Goal: Task Accomplishment & Management: Complete application form

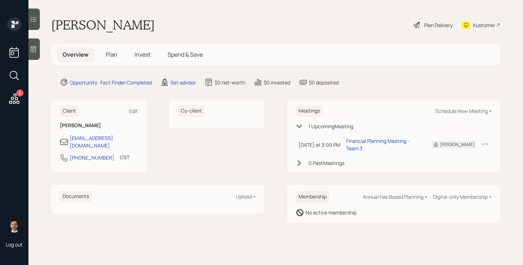
click at [112, 57] on span "Plan" at bounding box center [112, 54] width 12 height 8
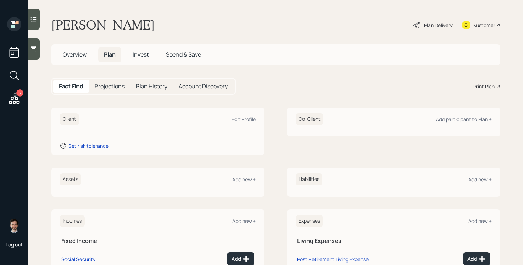
click at [86, 47] on h5 "Overview" at bounding box center [75, 54] width 36 height 15
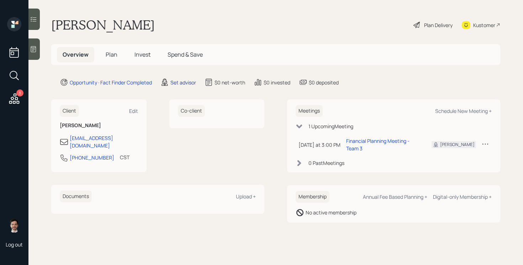
click at [185, 80] on div "Set advisor" at bounding box center [183, 82] width 26 height 7
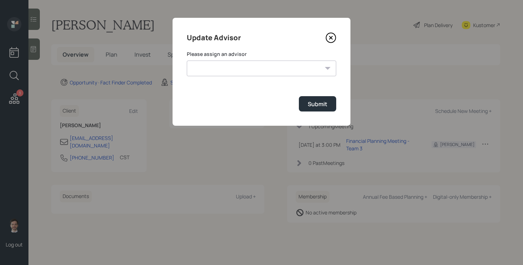
click at [257, 76] on select "[PERSON_NAME] [PERSON_NAME] End [PERSON_NAME] [PERSON_NAME] [PERSON_NAME] [PERS…" at bounding box center [261, 68] width 149 height 16
select select "ef6b64e1-8f62-4a74-b865-a7df4b35b836"
click at [187, 60] on select "[PERSON_NAME] [PERSON_NAME] End [PERSON_NAME] [PERSON_NAME] [PERSON_NAME] [PERS…" at bounding box center [261, 68] width 149 height 16
click at [312, 106] on div "Submit" at bounding box center [318, 104] width 20 height 8
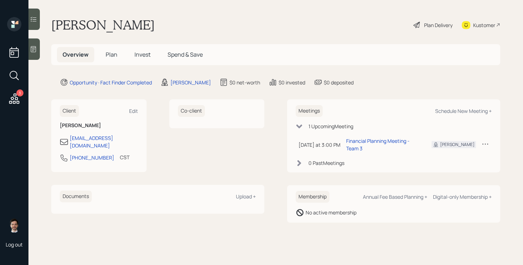
click at [115, 56] on span "Plan" at bounding box center [112, 54] width 12 height 8
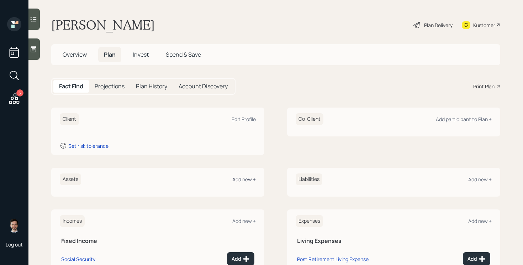
click at [239, 177] on div "Add new +" at bounding box center [243, 179] width 23 height 7
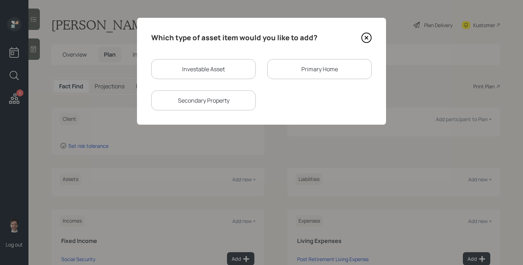
click at [220, 76] on div "Investable Asset" at bounding box center [203, 69] width 105 height 20
select select "taxable"
select select "balanced"
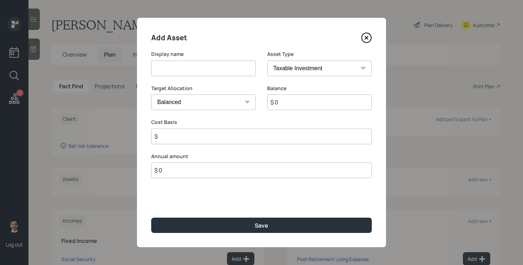
click at [214, 71] on input at bounding box center [203, 68] width 105 height 16
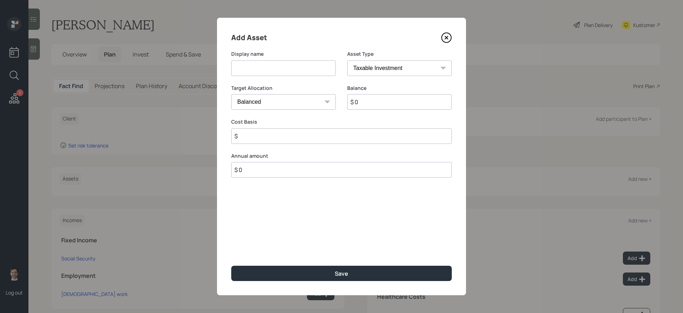
click at [296, 68] on input at bounding box center [283, 68] width 105 height 16
type input "Cash"
select select "uninvested"
type input "$ 6"
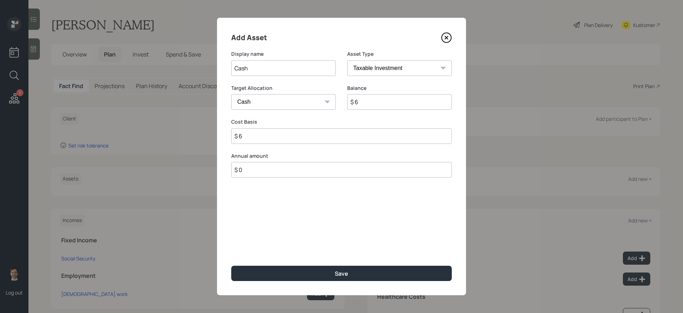
type input "$ 60"
type input "$ 600"
type input "$ 6,000"
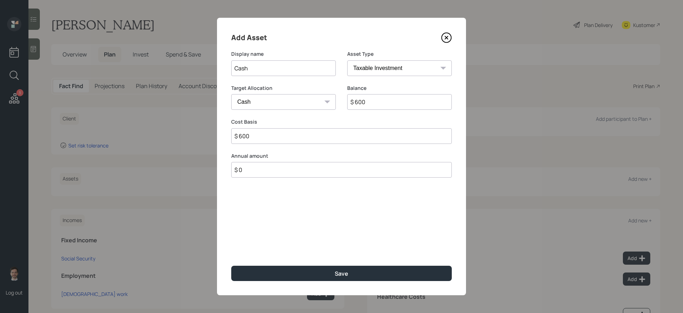
type input "$ 6,000"
type input "$ 60,000"
click at [231, 264] on button "Save" at bounding box center [341, 273] width 220 height 15
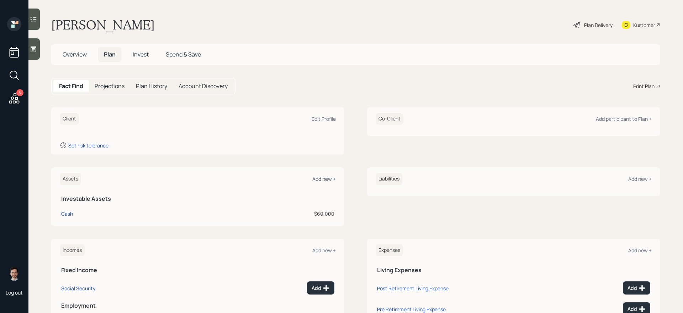
click at [324, 181] on div "Add new +" at bounding box center [323, 179] width 23 height 7
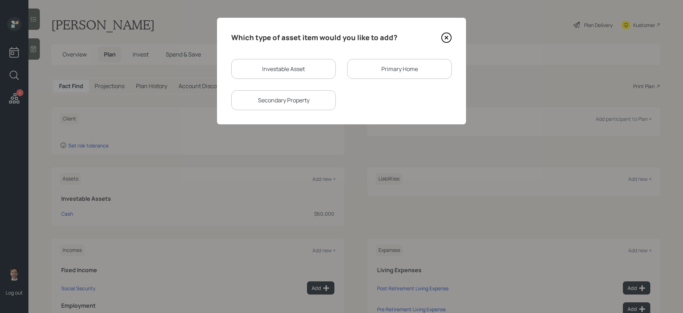
click at [311, 75] on div "Investable Asset" at bounding box center [283, 69] width 105 height 20
select select "taxable"
select select "balanced"
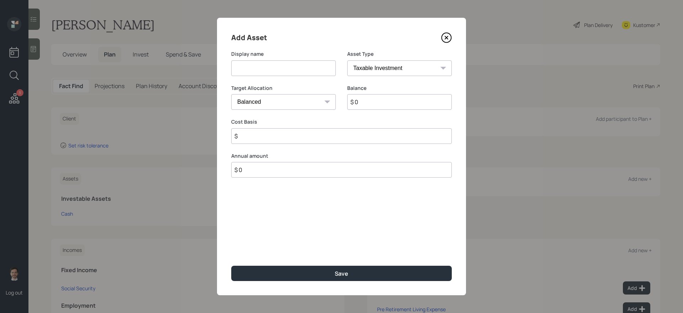
click at [302, 72] on input at bounding box center [283, 68] width 105 height 16
type input "Current 401k"
select select "company_sponsored"
type input "$ 90,000"
type input "0"
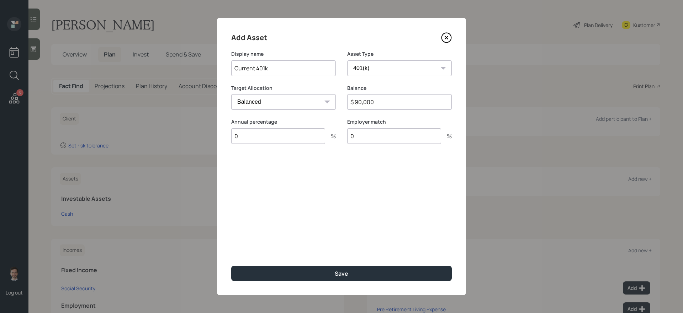
type input "0"
click at [231, 264] on button "Save" at bounding box center [341, 273] width 220 height 15
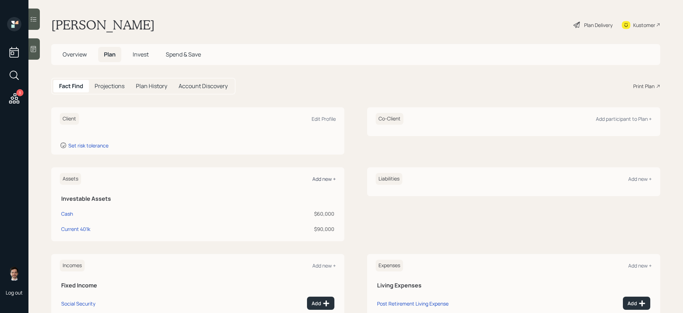
click at [331, 177] on div "Add new +" at bounding box center [323, 179] width 23 height 7
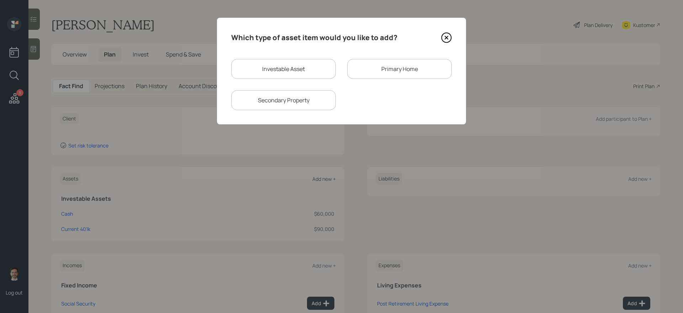
click at [293, 74] on div "Investable Asset" at bounding box center [283, 69] width 105 height 20
select select "taxable"
select select "balanced"
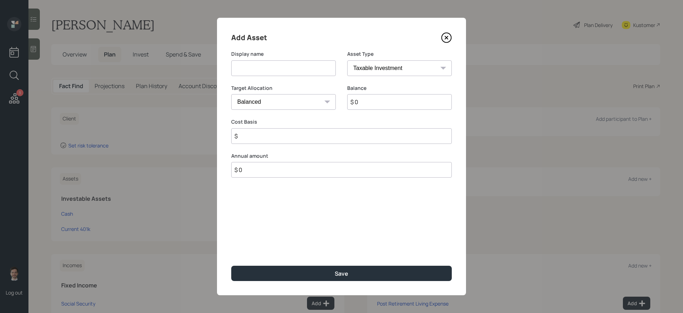
click at [284, 71] on input at bounding box center [283, 68] width 105 height 16
type input "[PERSON_NAME]"
select select "roth_ira"
type input "$"
type input "$ 10,000"
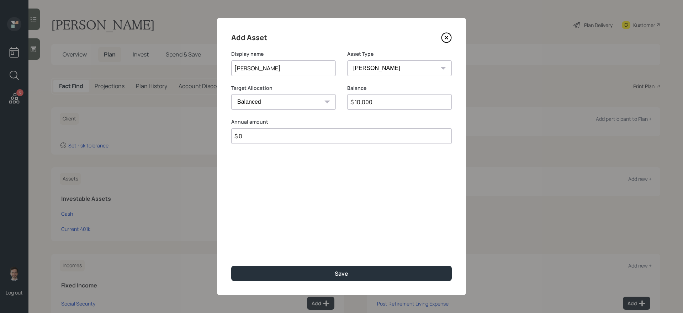
type input "$ 0"
click at [231, 264] on button "Save" at bounding box center [341, 273] width 220 height 15
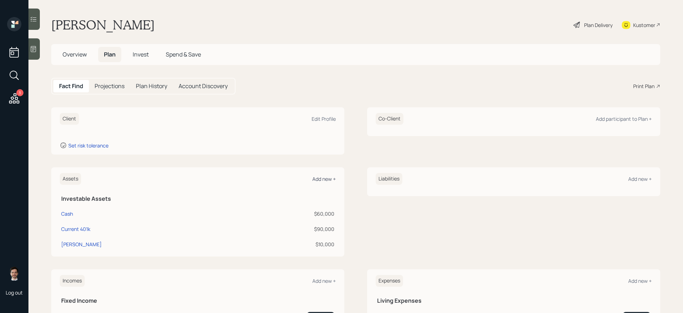
click at [320, 177] on div "Add new +" at bounding box center [323, 179] width 23 height 7
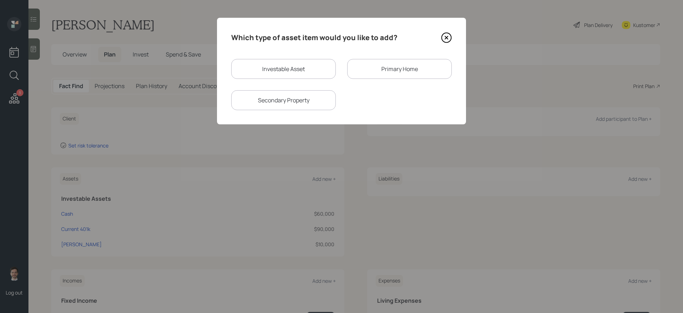
click at [285, 71] on div "Investable Asset" at bounding box center [283, 69] width 105 height 20
select select "taxable"
select select "balanced"
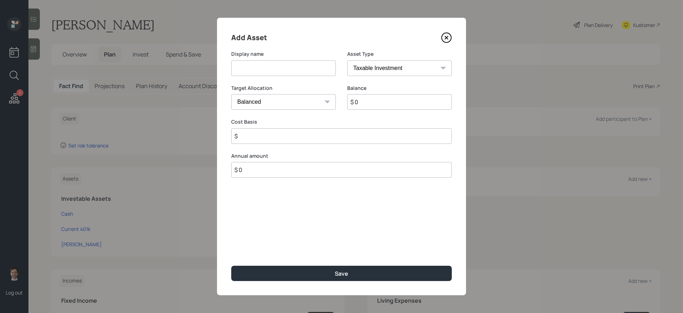
click at [283, 72] on input at bounding box center [283, 68] width 105 height 16
type input "Silver and Gold IRA - Equity Trust"
select select "ira"
type input "$"
type input "$ 450,000"
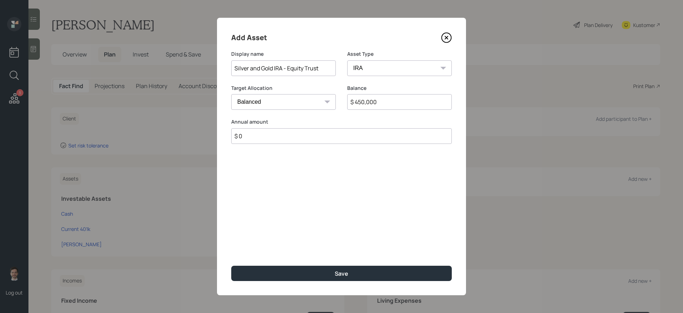
type input "$ 0"
click at [231, 264] on button "Save" at bounding box center [341, 273] width 220 height 15
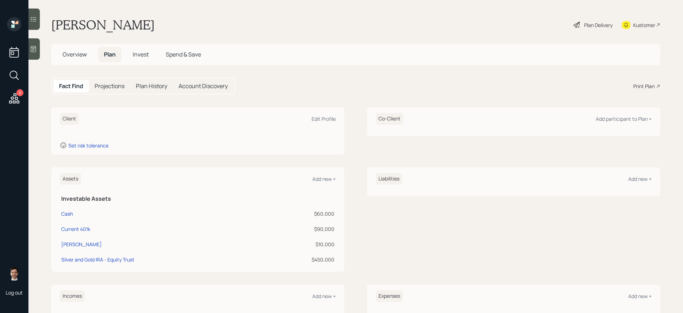
scroll to position [110, 0]
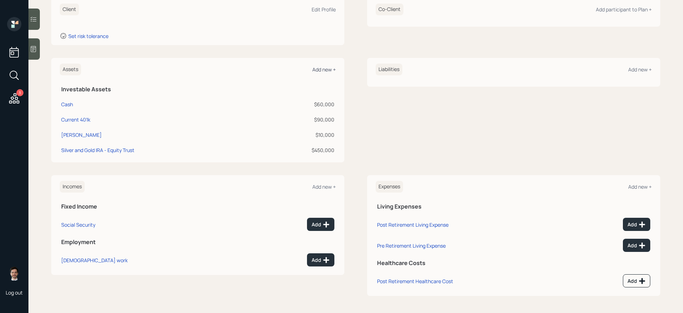
click at [320, 72] on div "Add new +" at bounding box center [323, 69] width 23 height 7
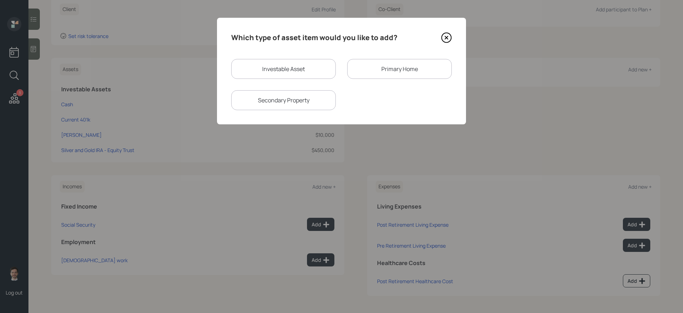
click at [369, 69] on div "Primary Home" at bounding box center [399, 69] width 105 height 20
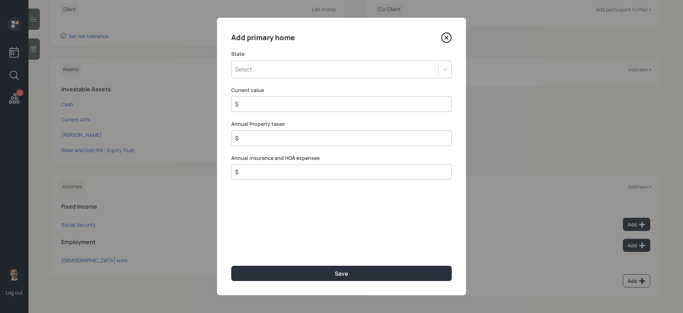
click at [272, 68] on div "Select..." at bounding box center [334, 69] width 207 height 12
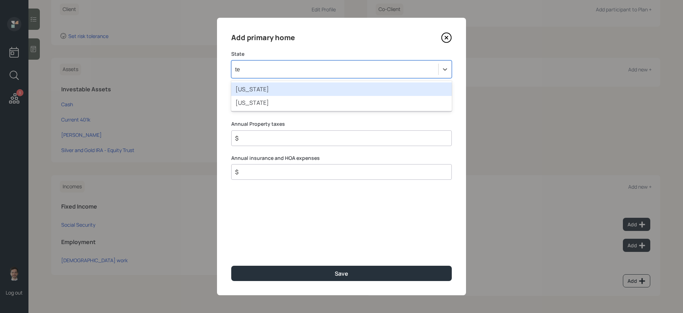
type input "tex"
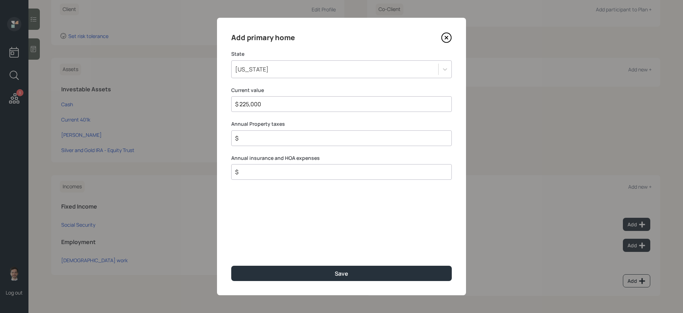
type input "$ 225,000"
click at [231, 264] on button "Save" at bounding box center [341, 273] width 220 height 15
